Goal: Information Seeking & Learning: Learn about a topic

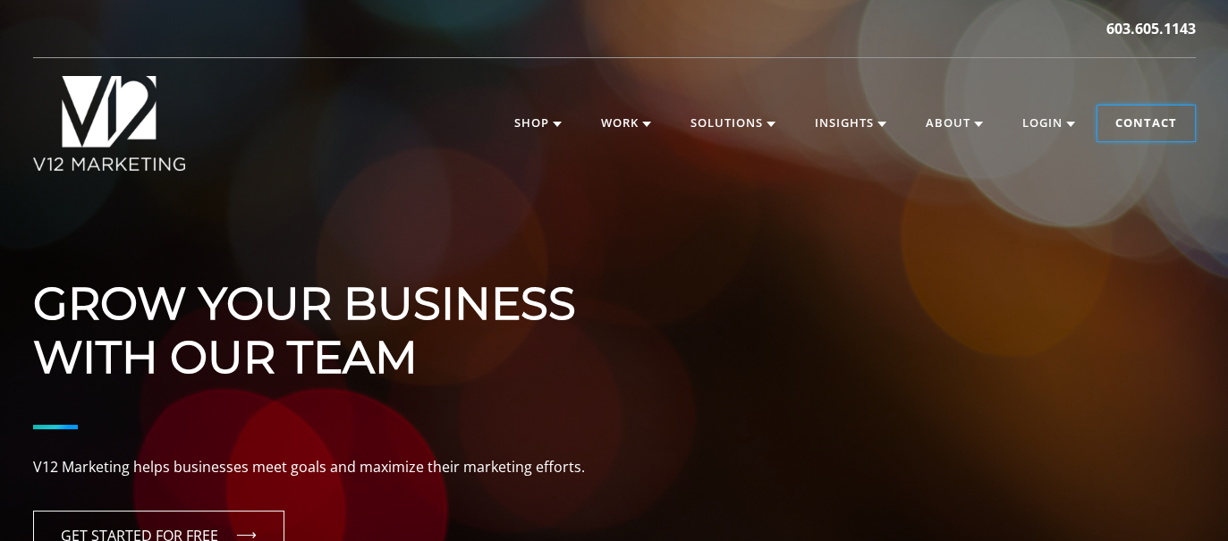
click at [1149, 126] on link "Contact" at bounding box center [1145, 124] width 97 height 36
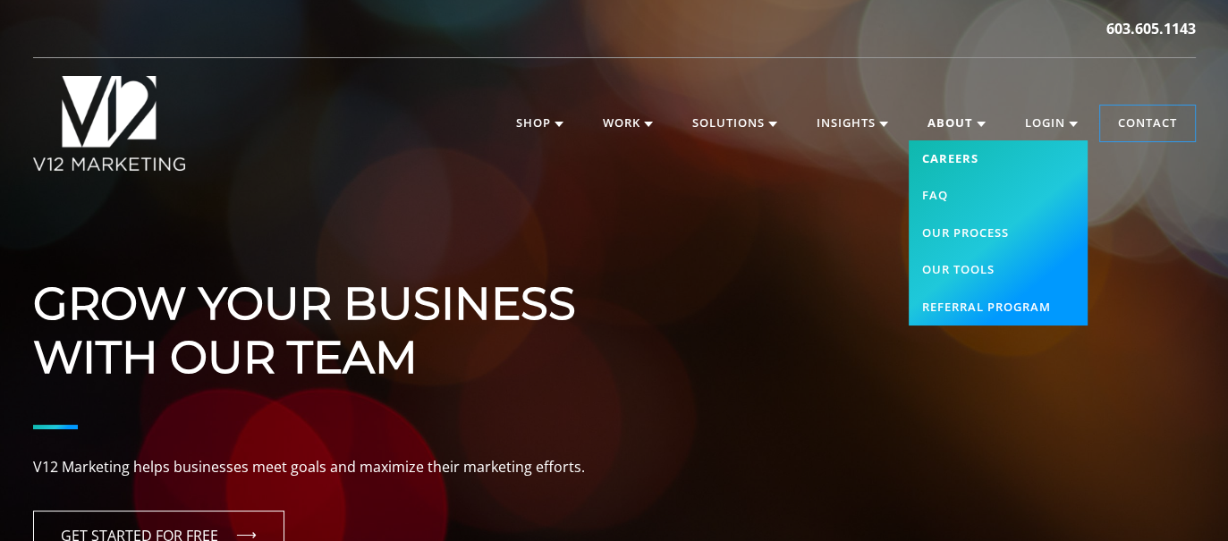
click at [945, 164] on link "Careers" at bounding box center [998, 159] width 179 height 38
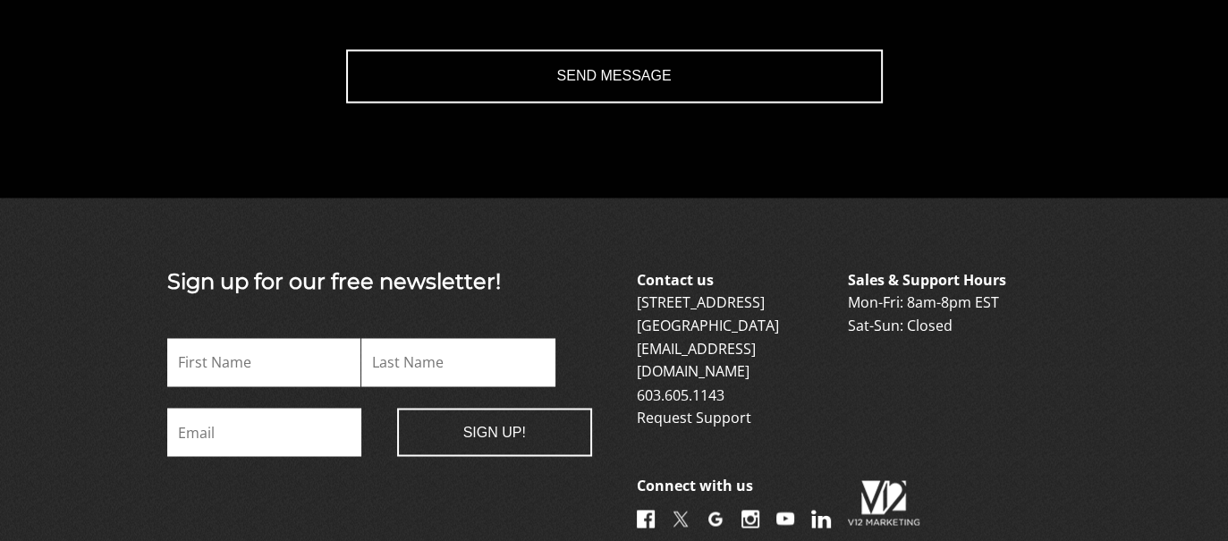
scroll to position [2687, 0]
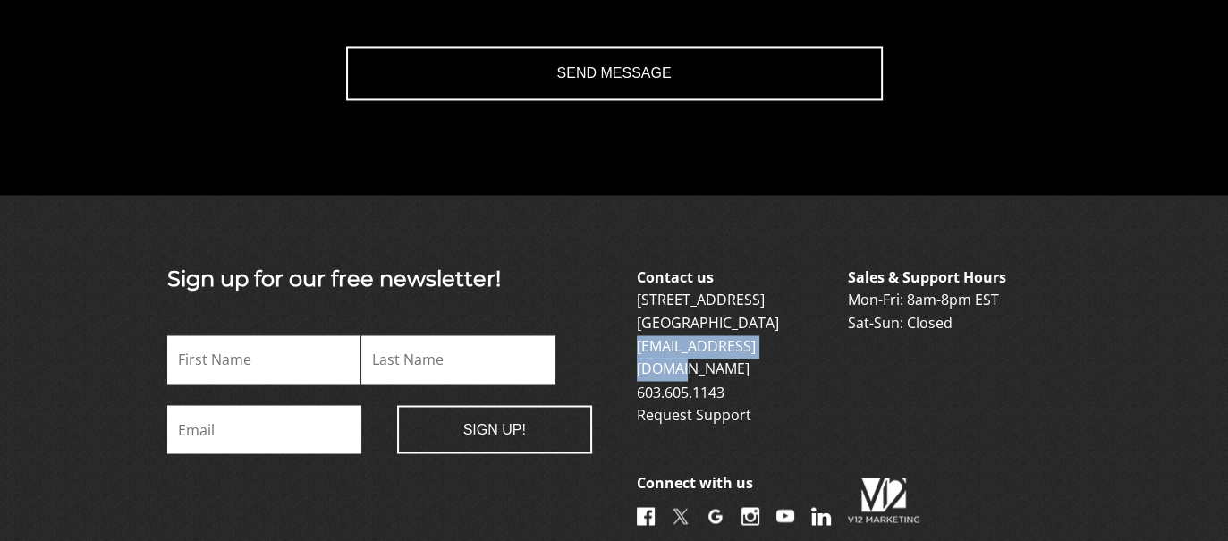
drag, startPoint x: 807, startPoint y: 348, endPoint x: 636, endPoint y: 355, distance: 171.0
click at [637, 355] on p "Contact us 6 Garvins Falls Road Concord, NH 03301 info@v12marketing.com 603.605…" at bounding box center [741, 347] width 208 height 160
copy link "[EMAIL_ADDRESS][DOMAIN_NAME]"
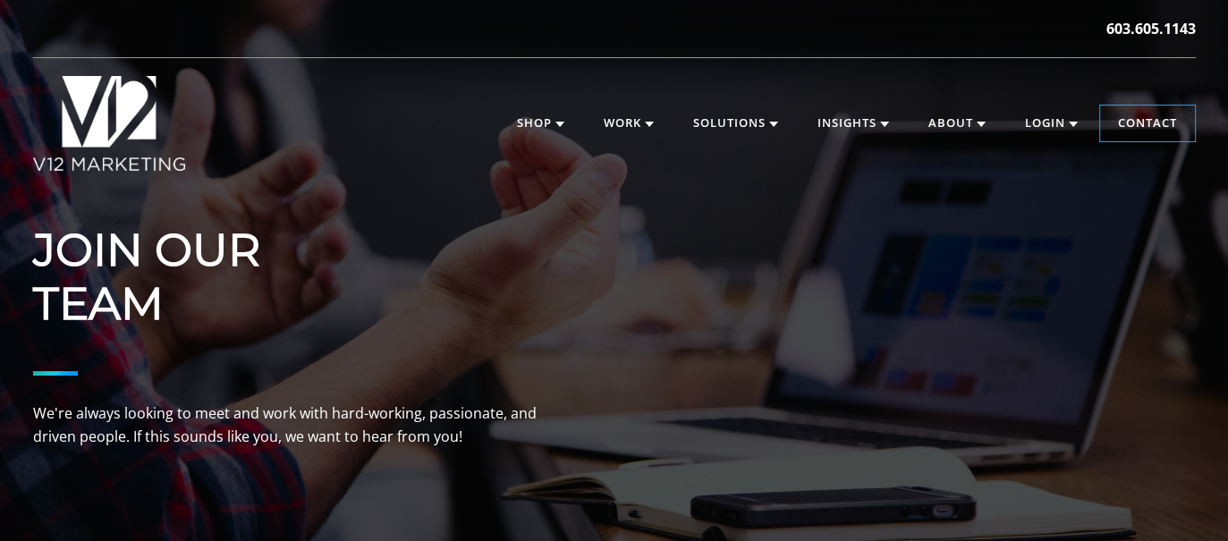
drag, startPoint x: 198, startPoint y: 161, endPoint x: 93, endPoint y: 165, distance: 104.7
click at [93, 165] on div "V12 MARKETING, Concord NH V12 MARKETING | Digital Marketing Agency in Concord, …" at bounding box center [118, 123] width 171 height 95
click at [750, 341] on div "JOIN OUR TEAM We're always looking to meet and work with hard-working, passiona…" at bounding box center [614, 336] width 1163 height 225
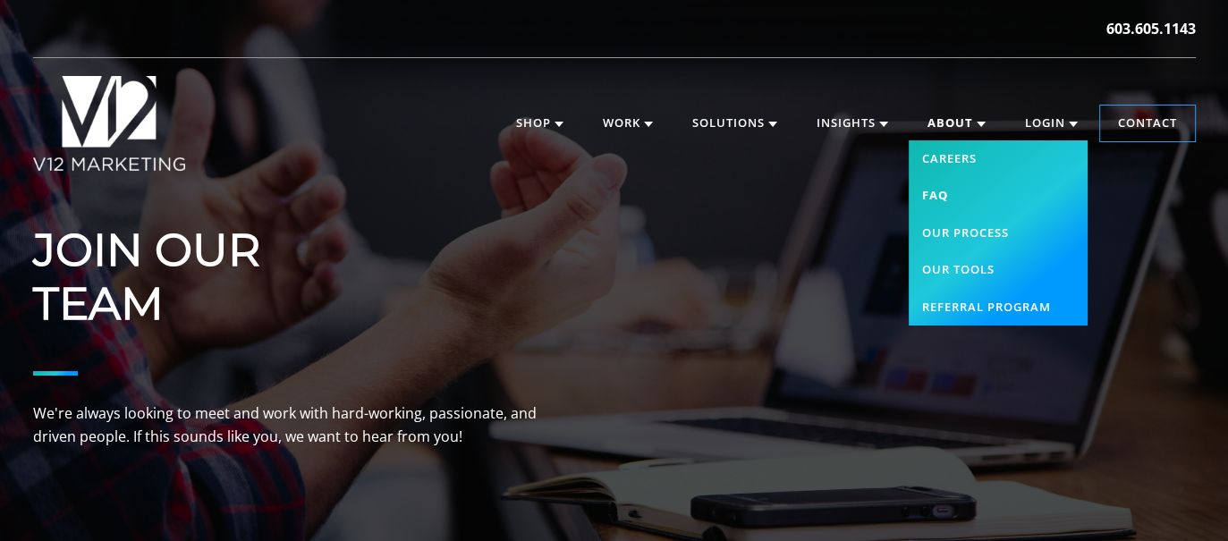
click at [937, 196] on link "FAQ" at bounding box center [998, 196] width 179 height 38
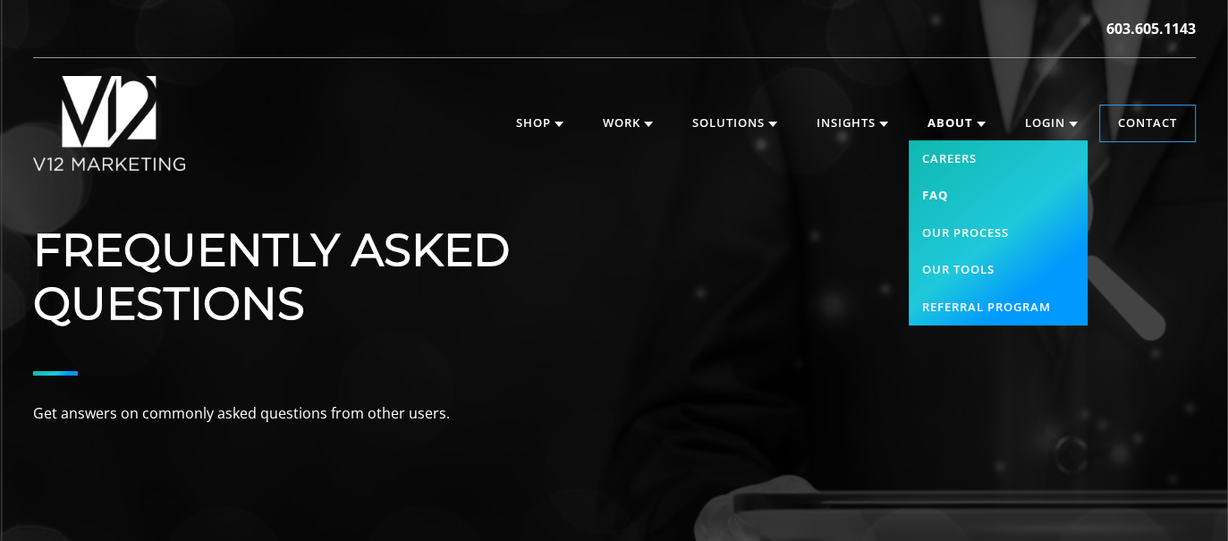
click at [933, 192] on link "FAQ" at bounding box center [998, 196] width 179 height 38
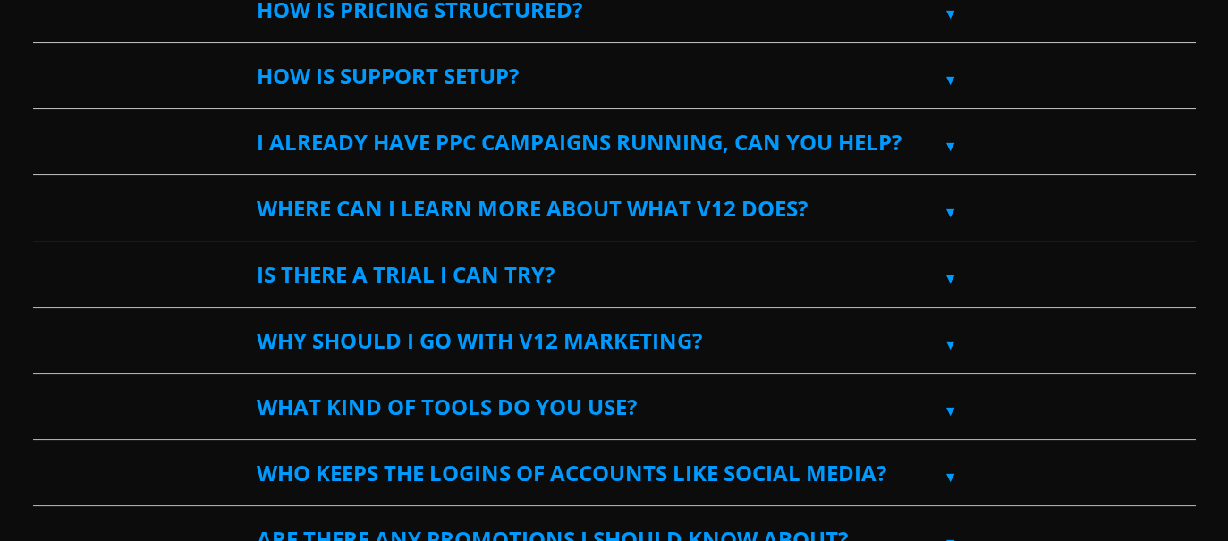
scroll to position [1292, 0]
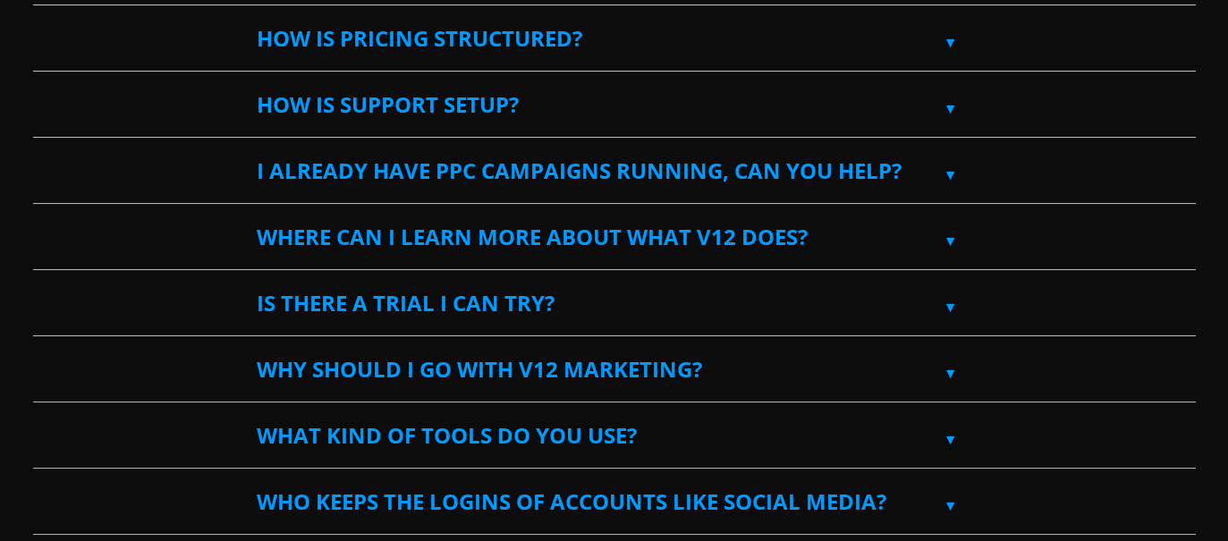
click at [464, 39] on label "How is pricing structured?" at bounding box center [615, 38] width 716 height 64
click at [45, 18] on input "How is pricing structured?" at bounding box center [39, 12] width 12 height 12
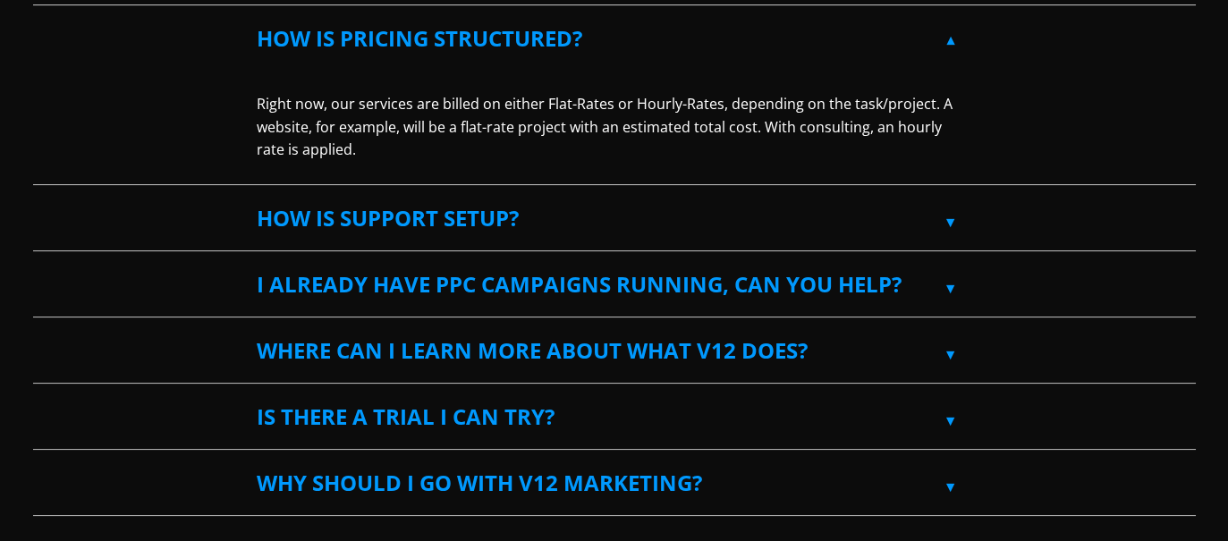
click at [464, 39] on label "How is pricing structured?" at bounding box center [615, 38] width 716 height 64
click at [45, 18] on input "How is pricing structured?" at bounding box center [39, 12] width 12 height 12
checkbox input "false"
